Goal: Task Accomplishment & Management: Manage account settings

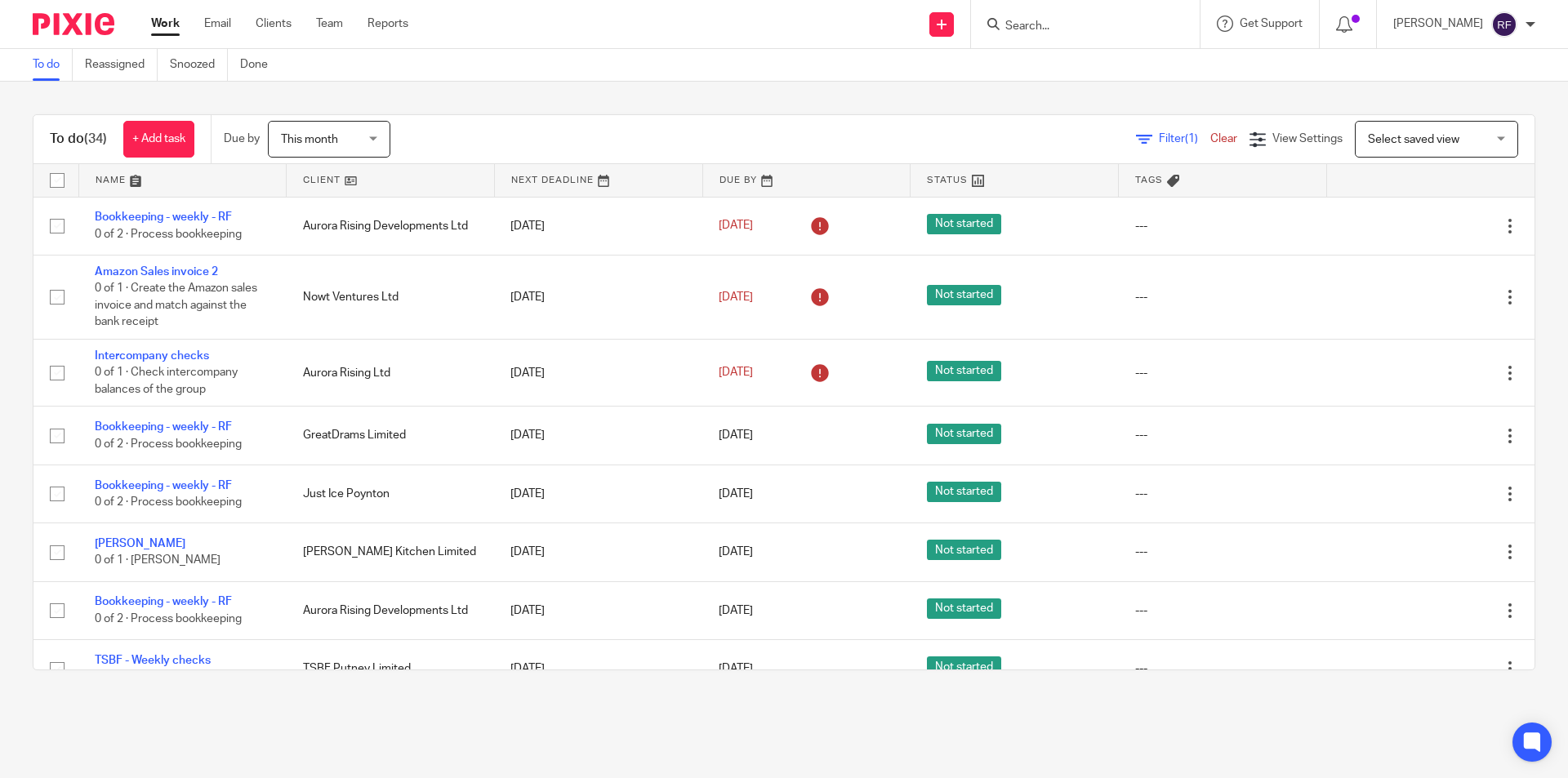
scroll to position [571, 0]
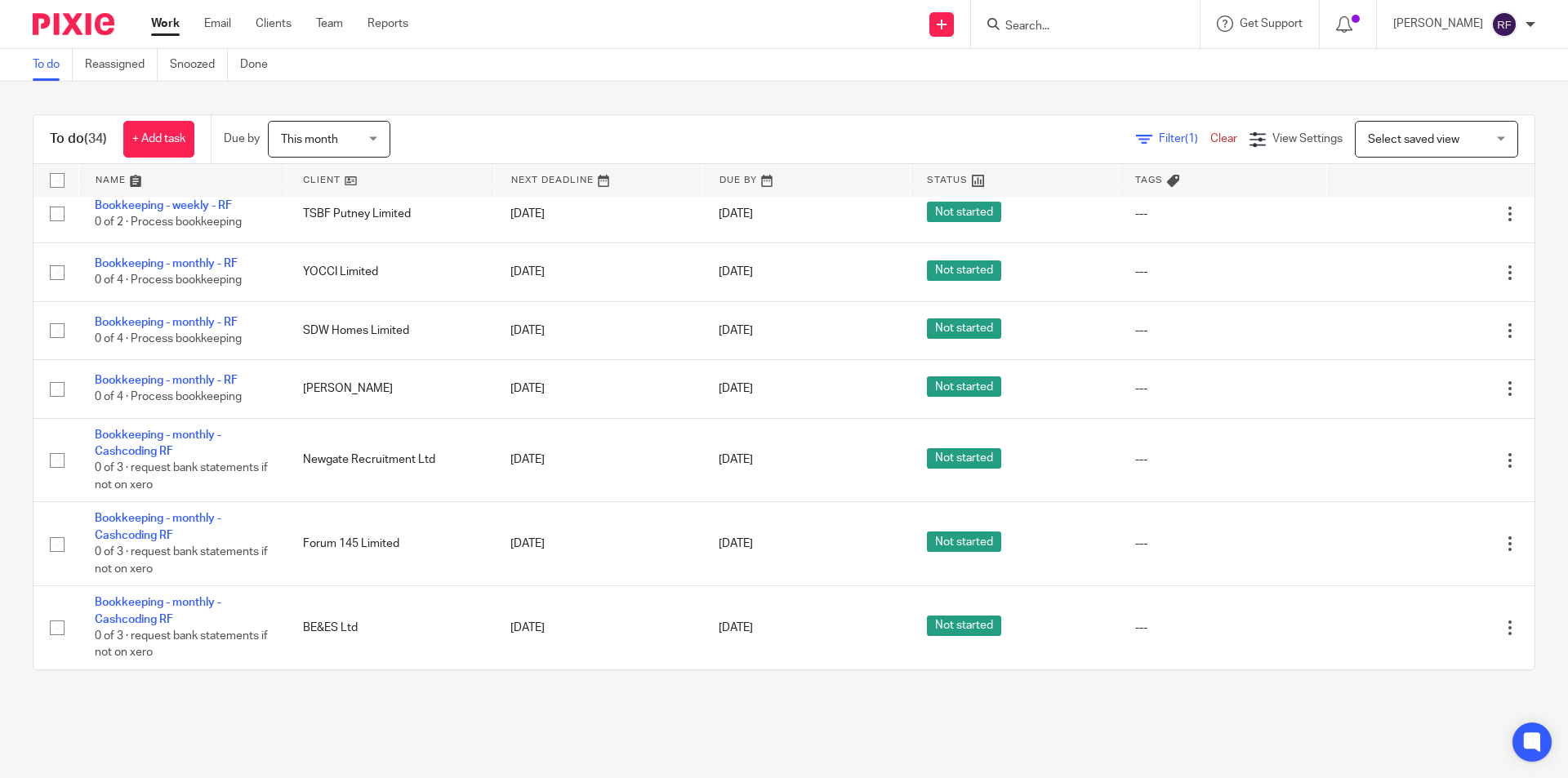
click at [1046, 23] on input "Search" at bounding box center [1077, 27] width 147 height 15
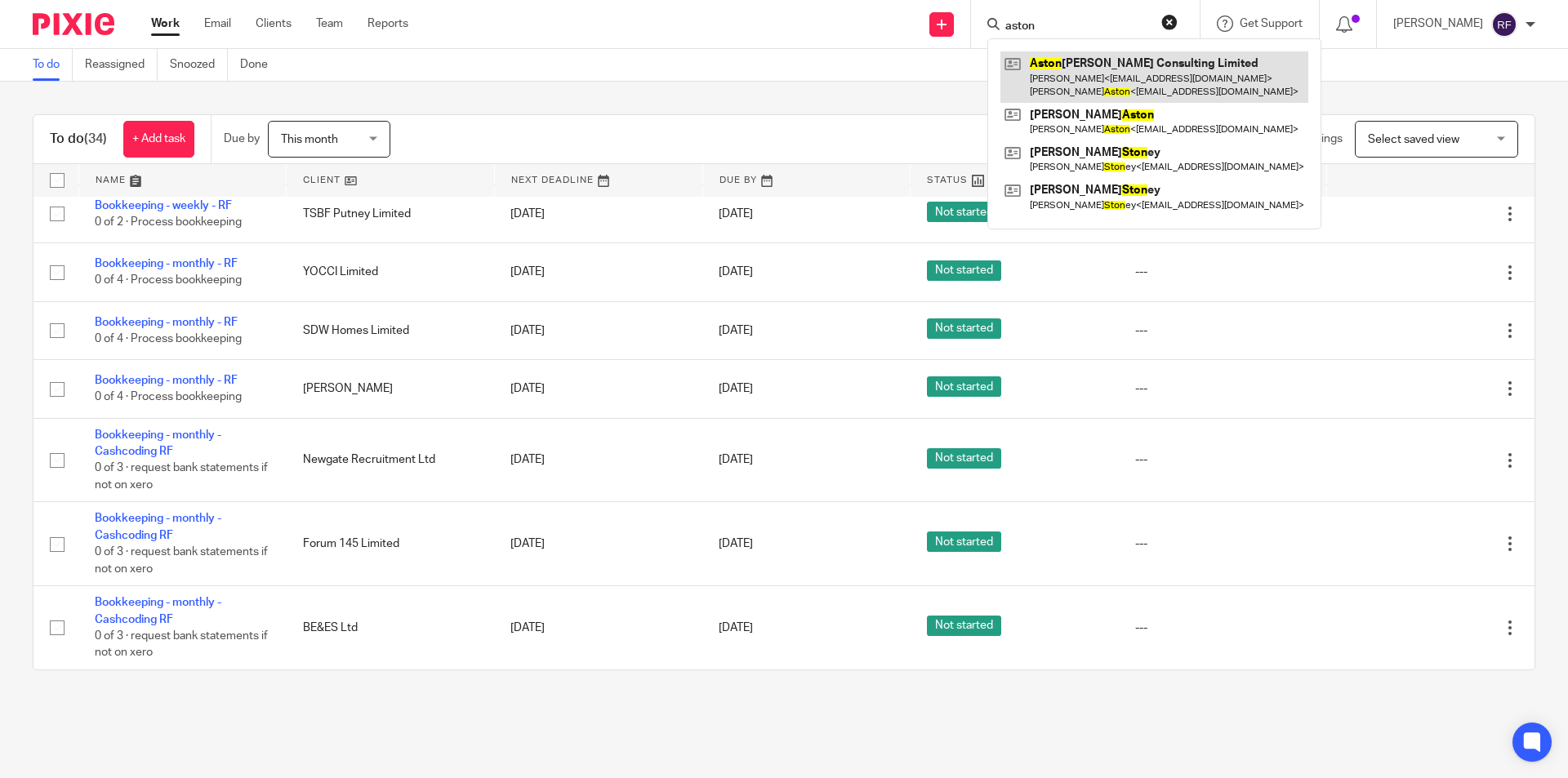
type input "aston"
click at [1146, 87] on link at bounding box center [1154, 76] width 308 height 50
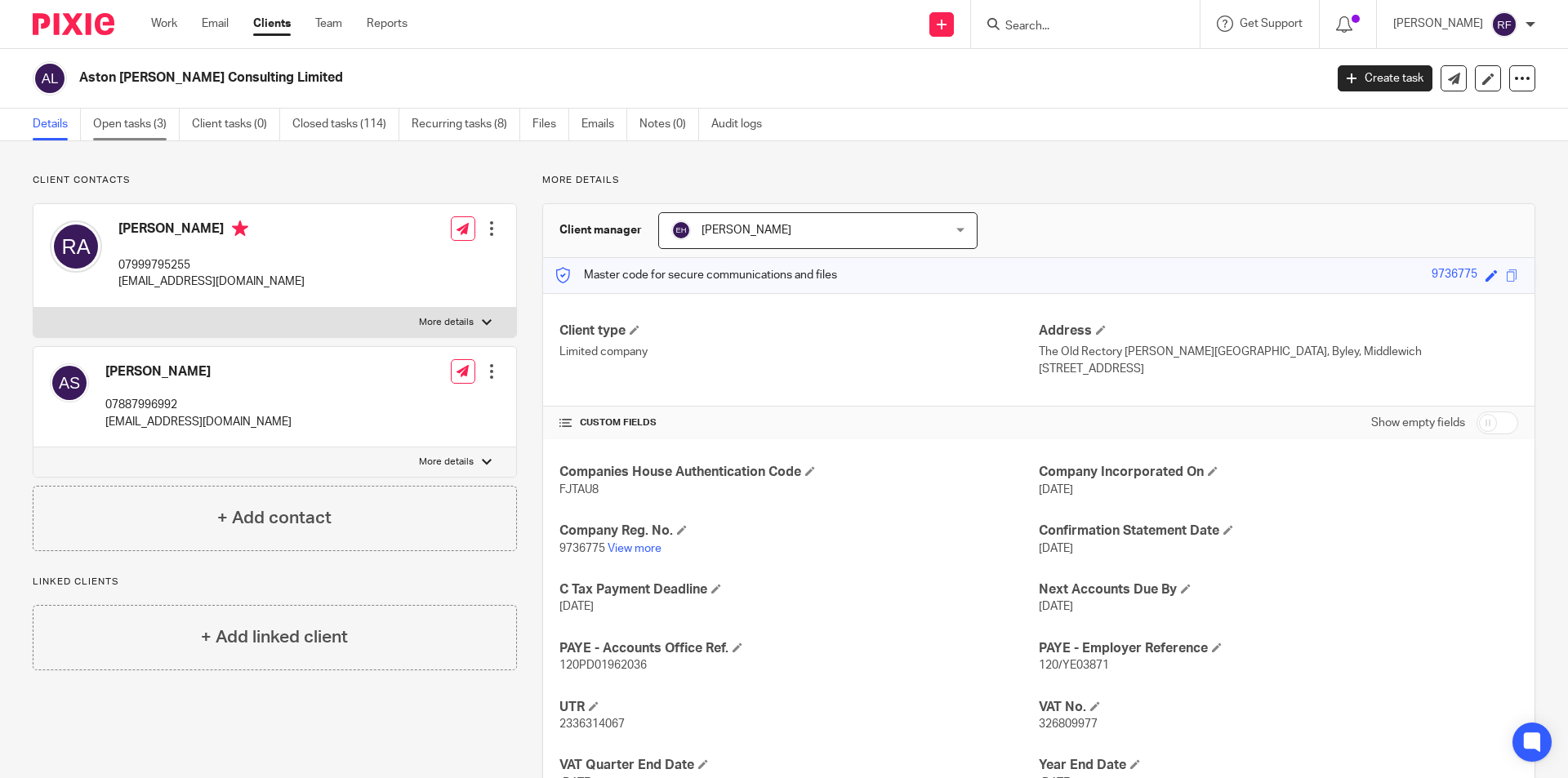
click at [130, 125] on link "Open tasks (3)" at bounding box center [136, 125] width 87 height 32
